Goal: Transaction & Acquisition: Purchase product/service

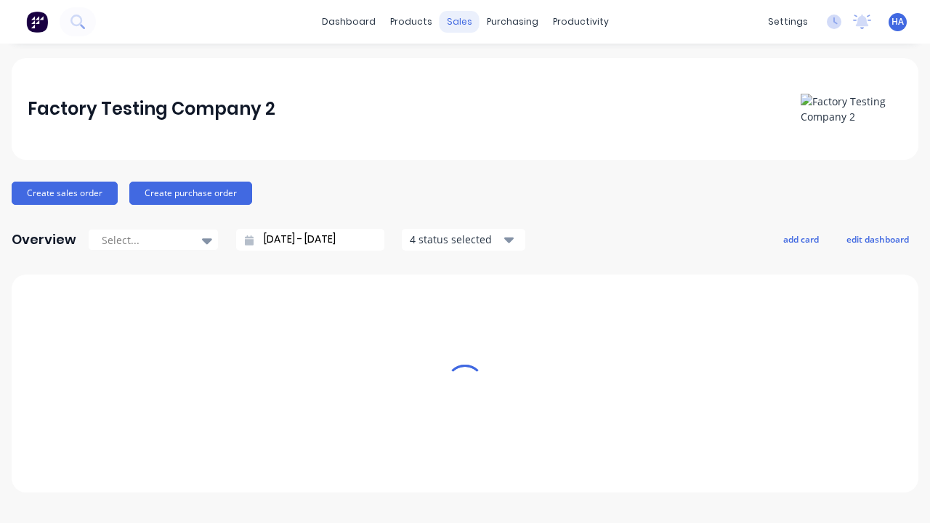
click at [459, 22] on div "sales" at bounding box center [460, 22] width 40 height 22
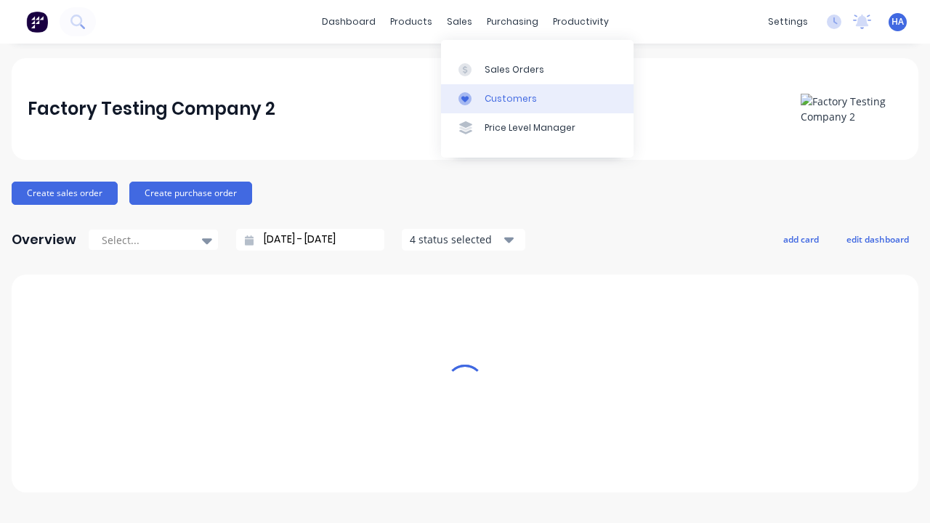
click at [537, 98] on link "Customers" at bounding box center [537, 98] width 193 height 29
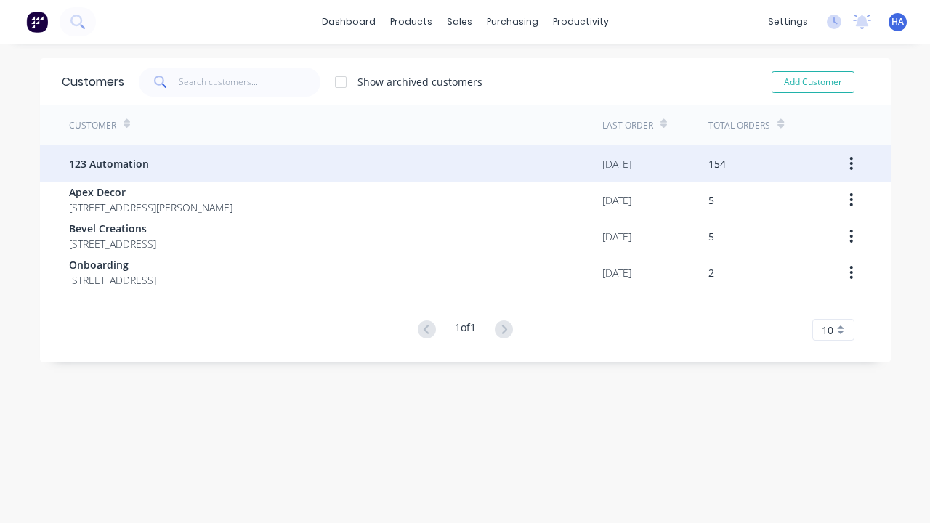
click at [108, 164] on span "123 Automation" at bounding box center [109, 163] width 80 height 15
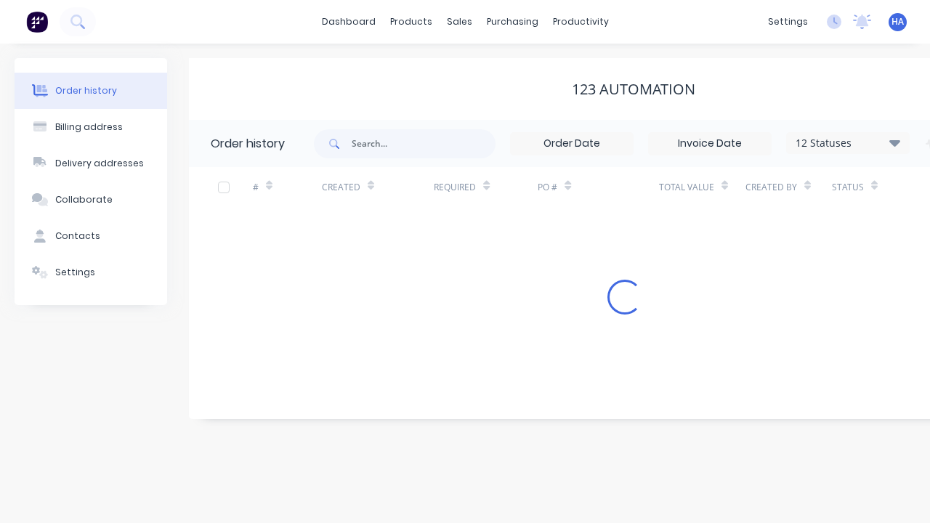
scroll to position [0, 148]
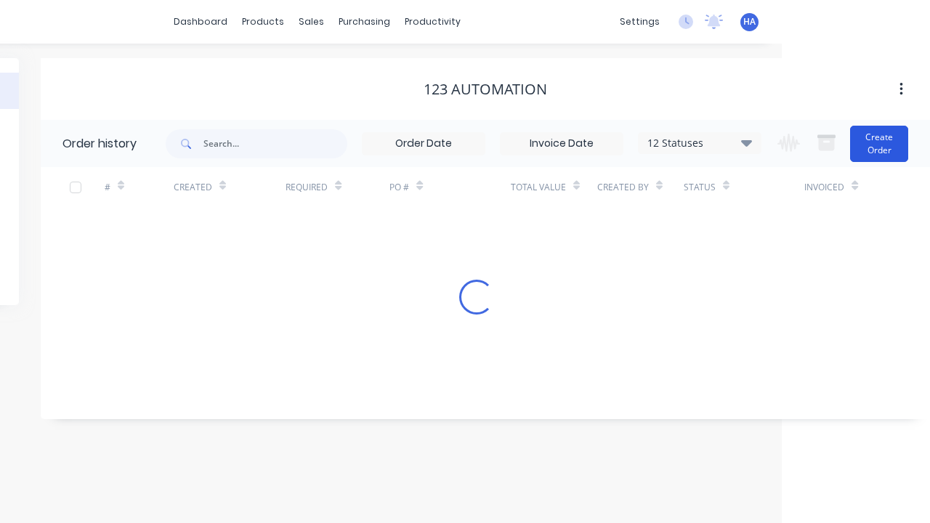
click at [880, 143] on button "Create Order" at bounding box center [879, 144] width 58 height 36
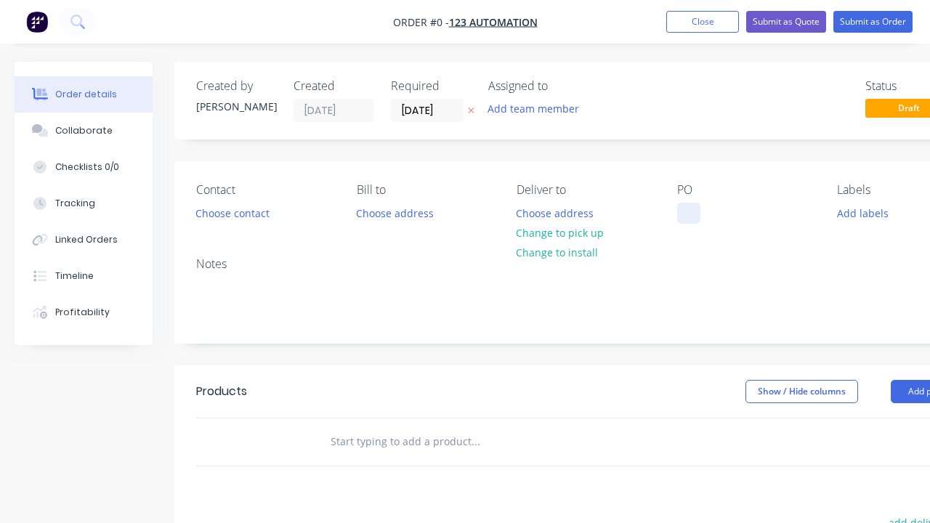
click at [688, 213] on div at bounding box center [688, 213] width 23 height 21
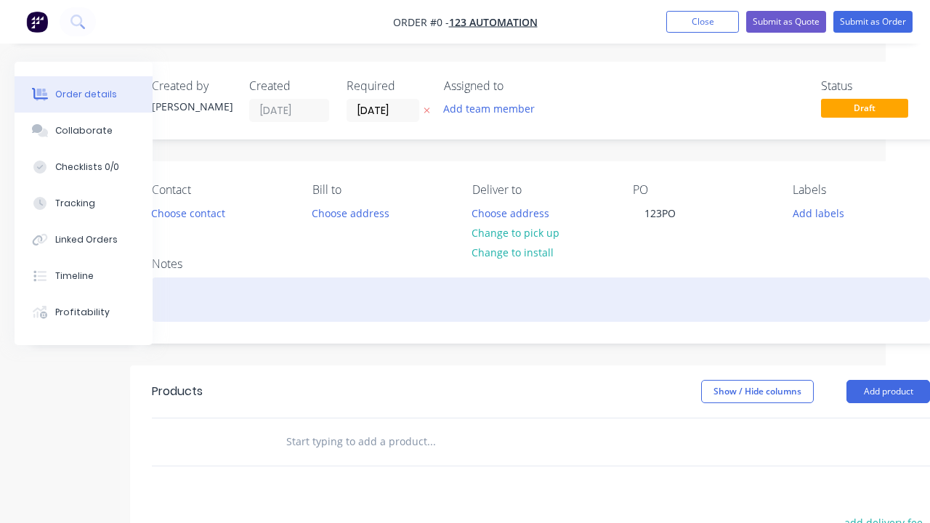
click at [541, 299] on div "Order details Collaborate Checklists 0/0 Tracking Linked Orders Timeline Profit…" at bounding box center [461, 450] width 1011 height 776
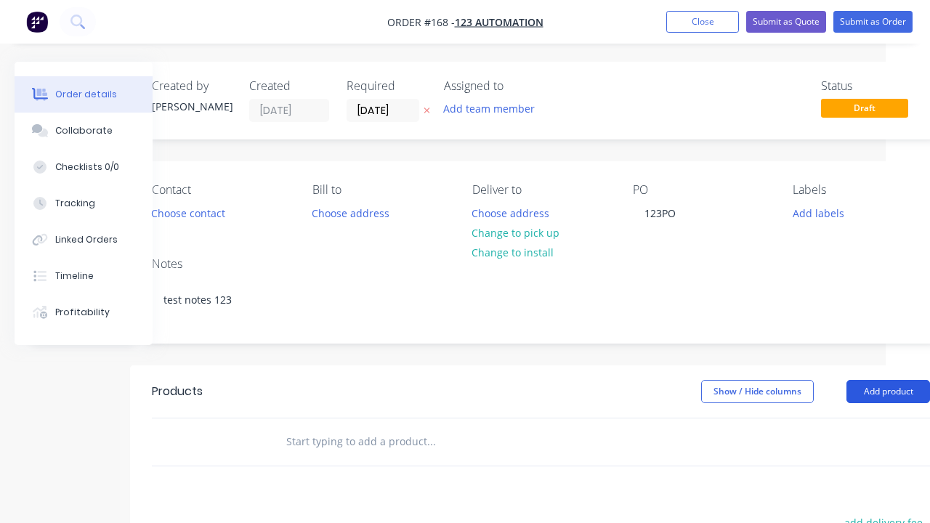
click at [888, 391] on button "Add product" at bounding box center [889, 391] width 84 height 23
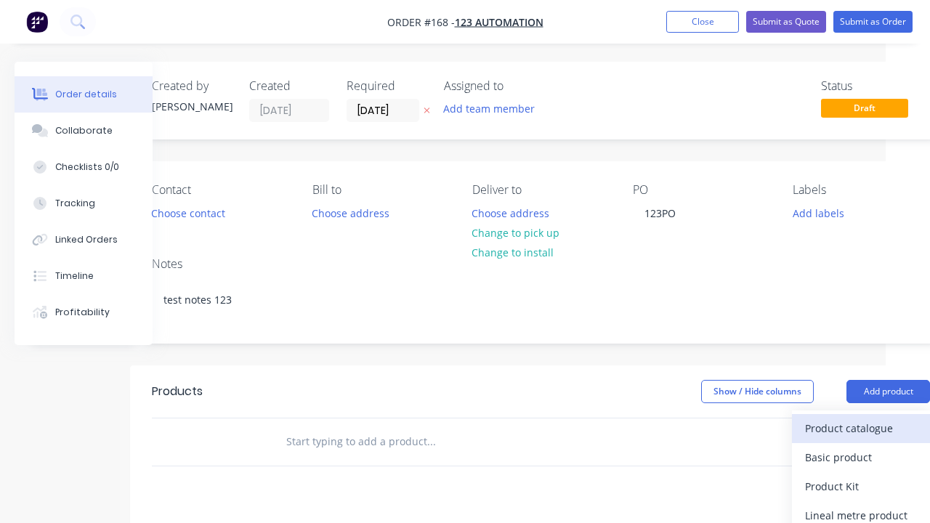
click at [861, 428] on div "Product catalogue" at bounding box center [861, 428] width 112 height 21
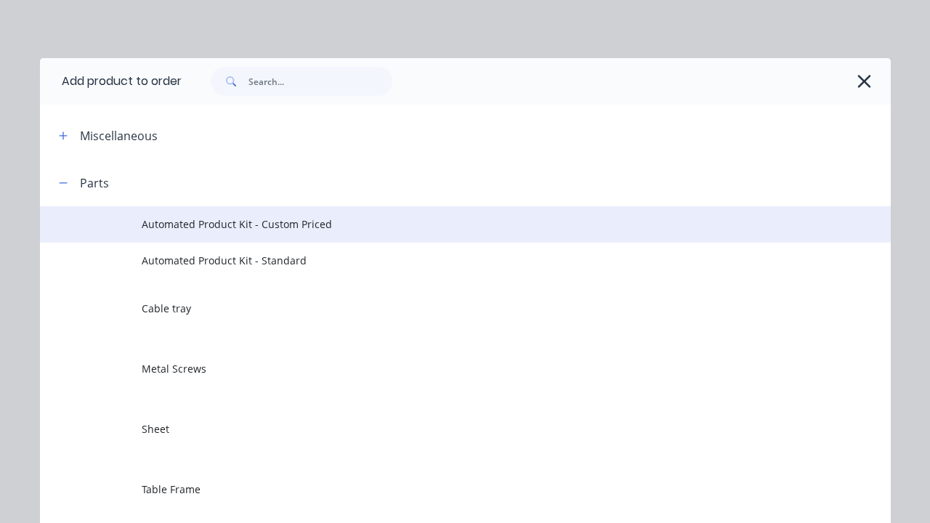
click at [441, 224] on span "Automated Product Kit - Custom Priced" at bounding box center [441, 224] width 599 height 15
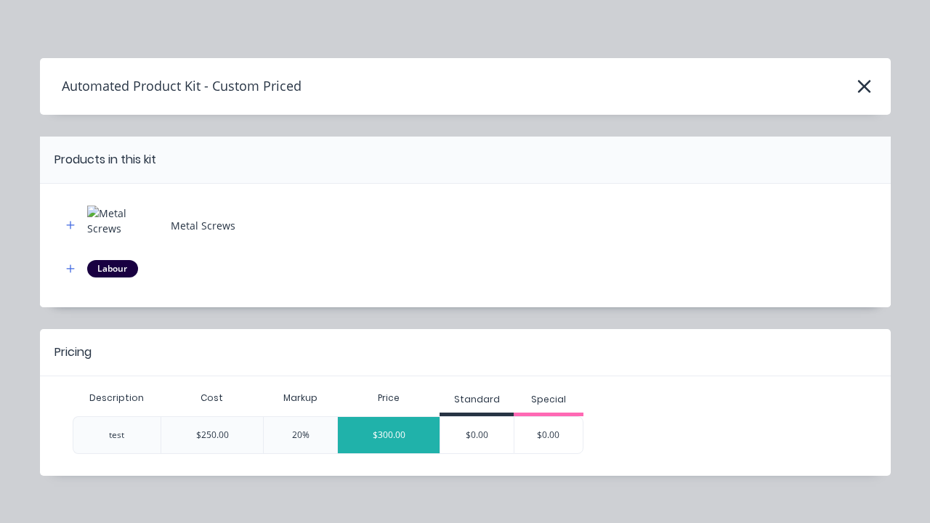
click at [389, 435] on div "$300.00" at bounding box center [389, 435] width 102 height 36
